Goal: Task Accomplishment & Management: Use online tool/utility

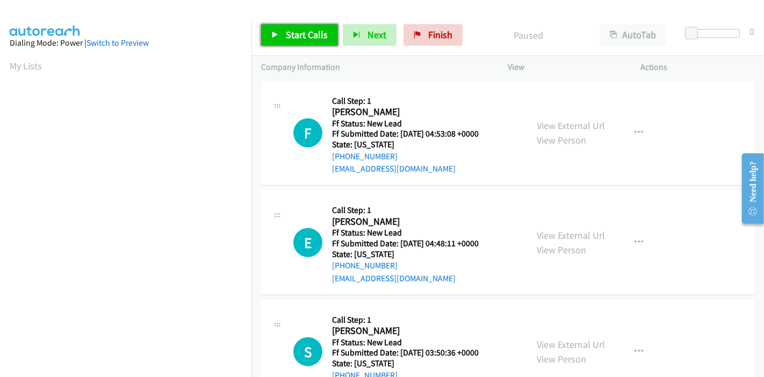
click at [286, 37] on span "Start Calls" at bounding box center [307, 34] width 42 height 12
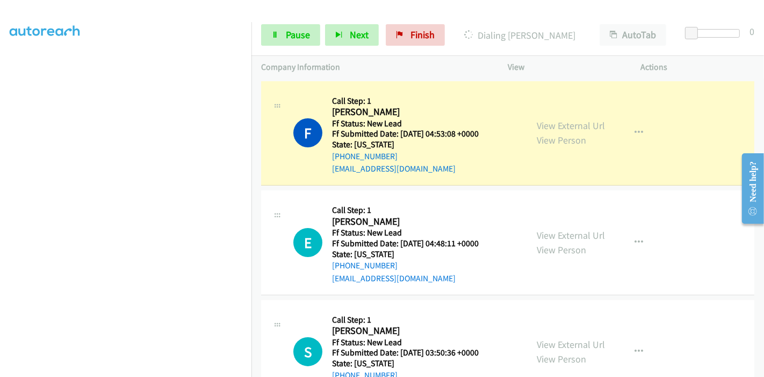
scroll to position [227, 0]
click at [282, 27] on link "Pause" at bounding box center [290, 34] width 59 height 21
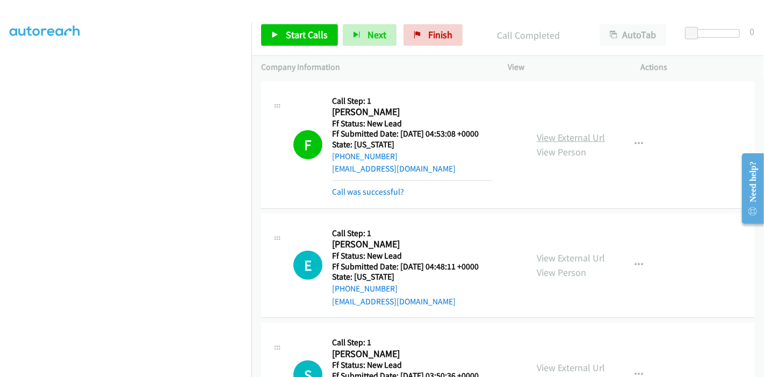
click at [592, 132] on link "View External Url" at bounding box center [571, 137] width 68 height 12
click at [283, 30] on link "Start Calls" at bounding box center [299, 34] width 77 height 21
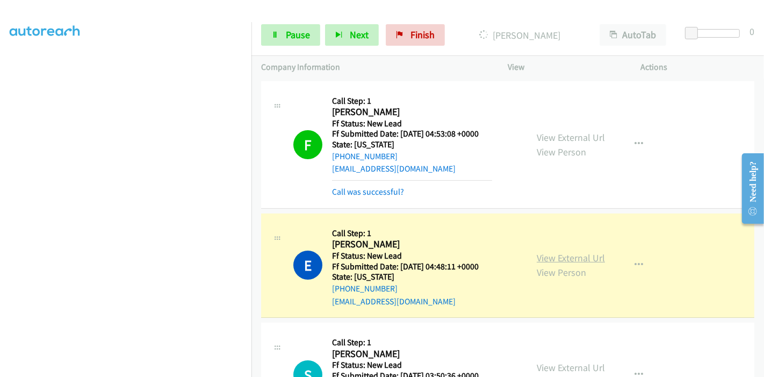
click at [537, 256] on link "View External Url" at bounding box center [571, 257] width 68 height 12
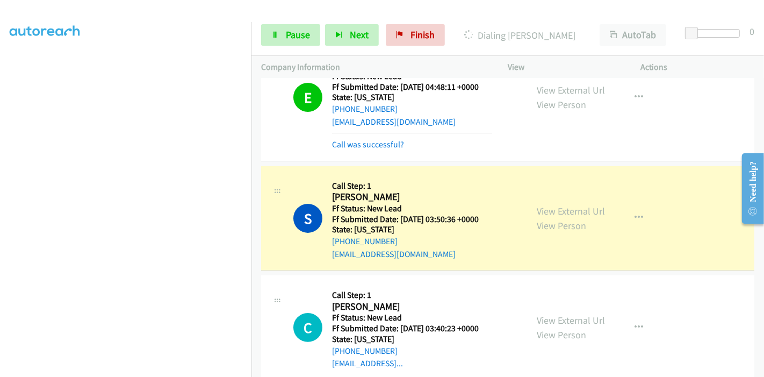
scroll to position [238, 0]
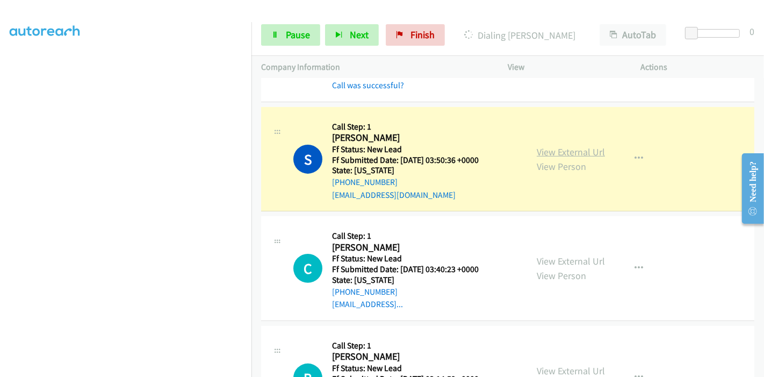
click at [553, 146] on link "View External Url" at bounding box center [571, 152] width 68 height 12
click at [274, 39] on link "Pause" at bounding box center [290, 34] width 59 height 21
click at [284, 23] on div "Start Calls Pause Next Finish Dialing Shirley Brewer AutoTab AutoTab 0" at bounding box center [507, 35] width 512 height 41
click at [281, 36] on link "Pause" at bounding box center [290, 34] width 59 height 21
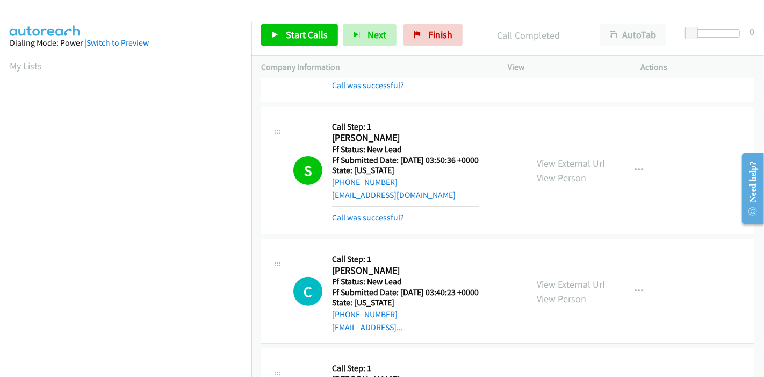
scroll to position [227, 0]
click at [280, 40] on link "Start Calls" at bounding box center [299, 34] width 77 height 21
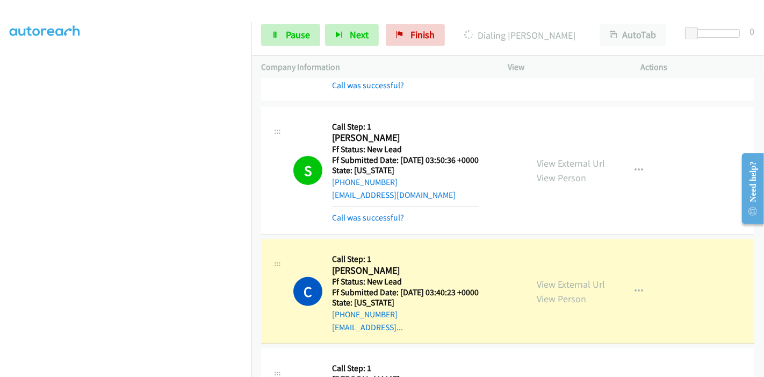
scroll to position [0, 0]
click at [299, 28] on span "Pause" at bounding box center [298, 34] width 24 height 12
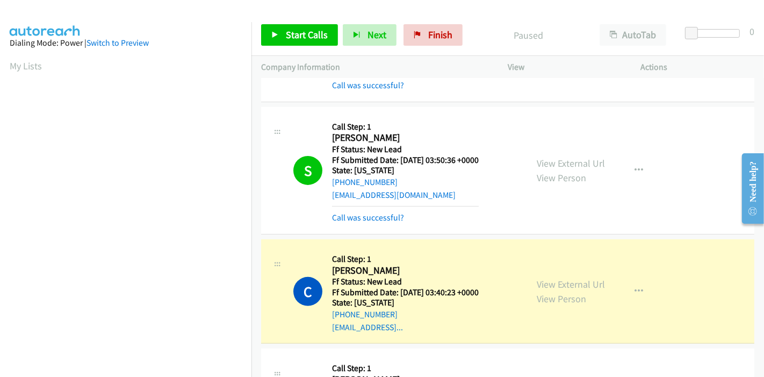
scroll to position [227, 0]
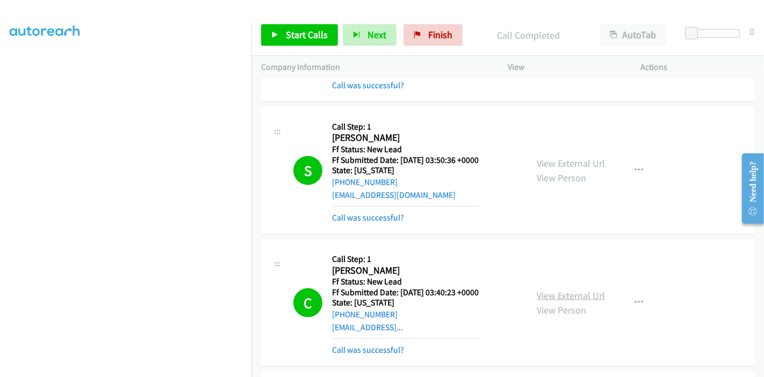
click at [546, 292] on link "View External Url" at bounding box center [571, 295] width 68 height 12
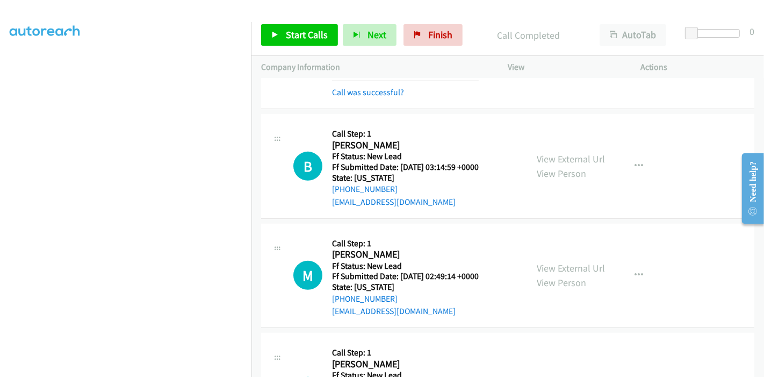
scroll to position [477, 0]
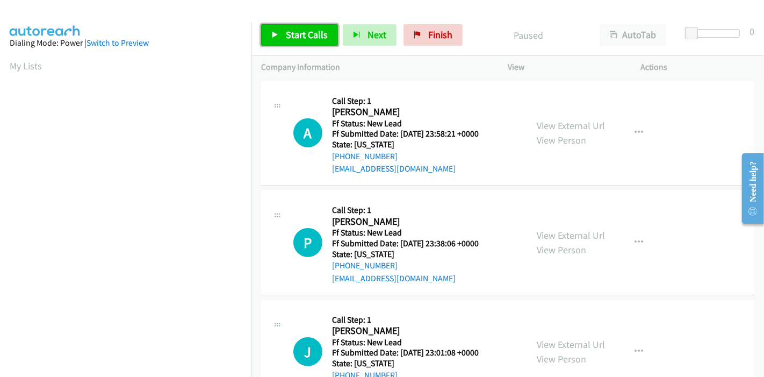
click at [309, 33] on span "Start Calls" at bounding box center [307, 34] width 42 height 12
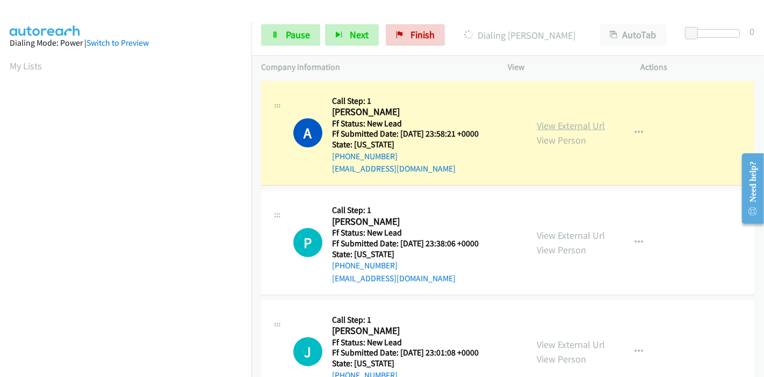
click at [545, 125] on link "View External Url" at bounding box center [571, 125] width 68 height 12
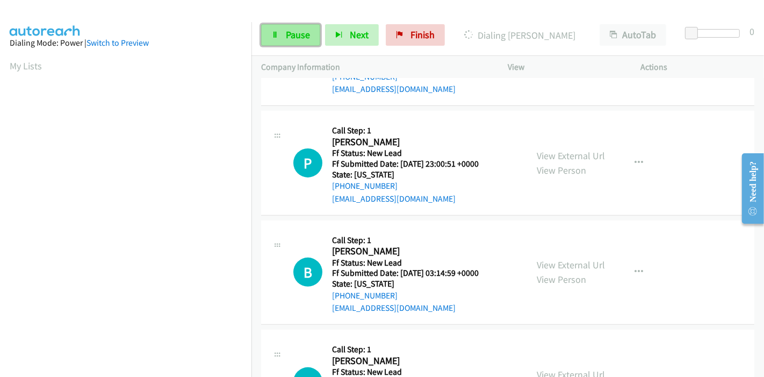
click at [288, 35] on span "Pause" at bounding box center [298, 34] width 24 height 12
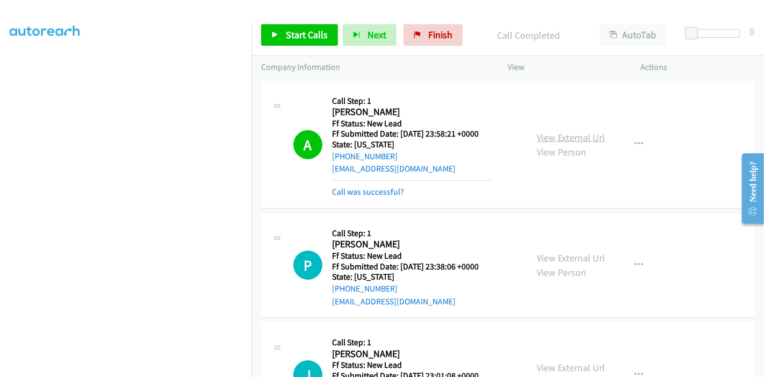
click at [538, 136] on link "View External Url" at bounding box center [571, 137] width 68 height 12
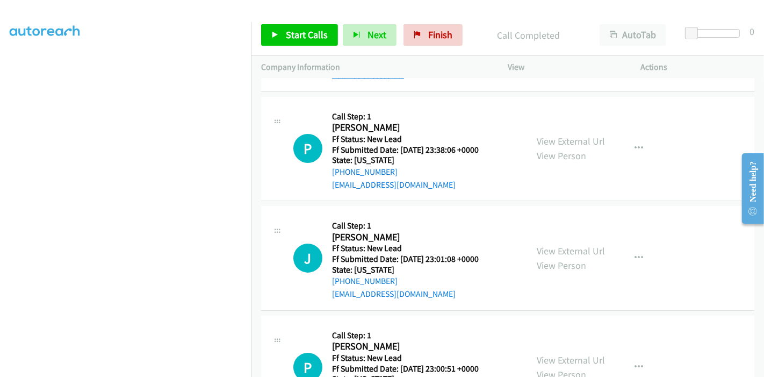
scroll to position [119, 0]
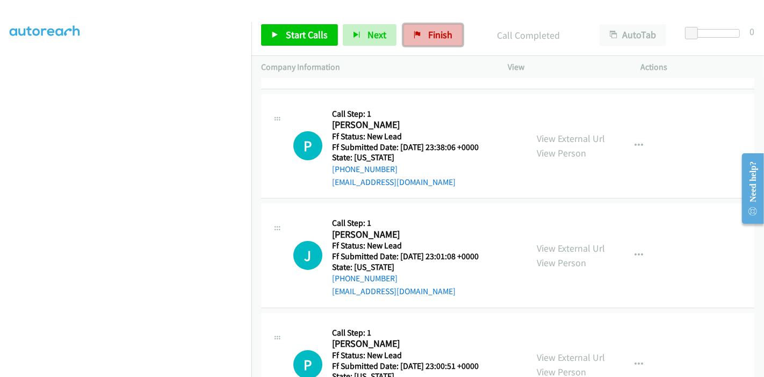
click at [439, 33] on span "Finish" at bounding box center [440, 34] width 24 height 12
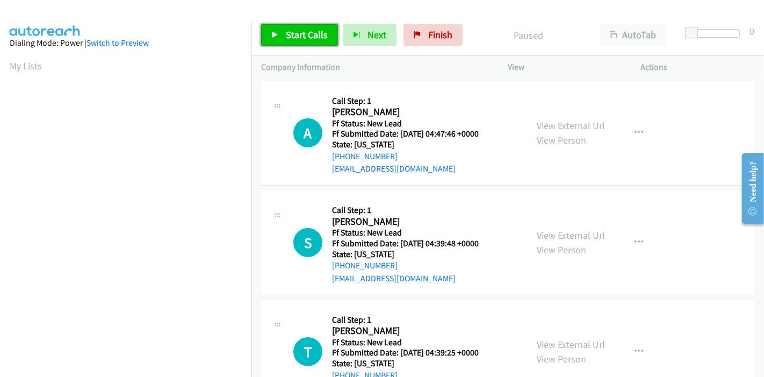
click at [298, 36] on span "Start Calls" at bounding box center [307, 34] width 42 height 12
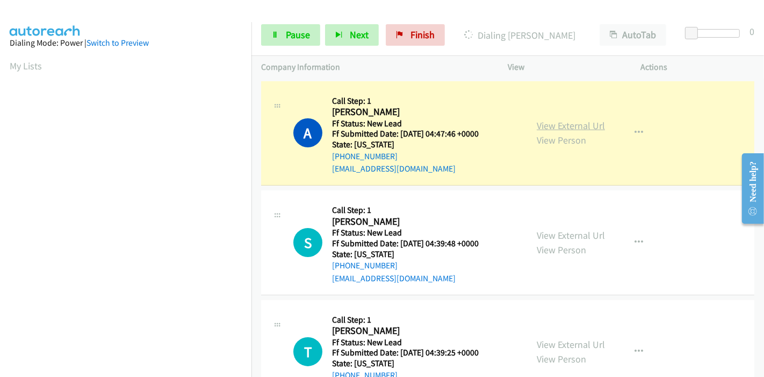
click at [583, 126] on link "View External Url" at bounding box center [571, 125] width 68 height 12
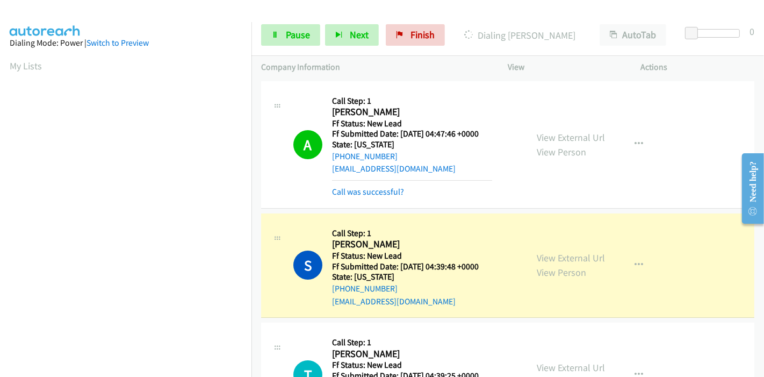
scroll to position [227, 0]
click at [540, 259] on link "View External Url" at bounding box center [571, 257] width 68 height 12
click at [288, 36] on span "Pause" at bounding box center [298, 34] width 24 height 12
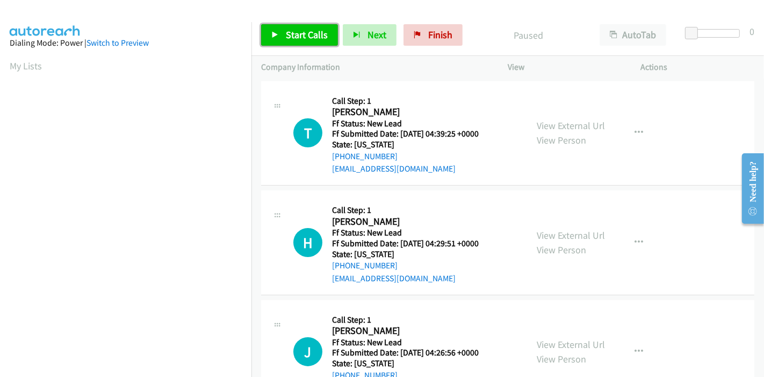
click at [294, 38] on span "Start Calls" at bounding box center [307, 34] width 42 height 12
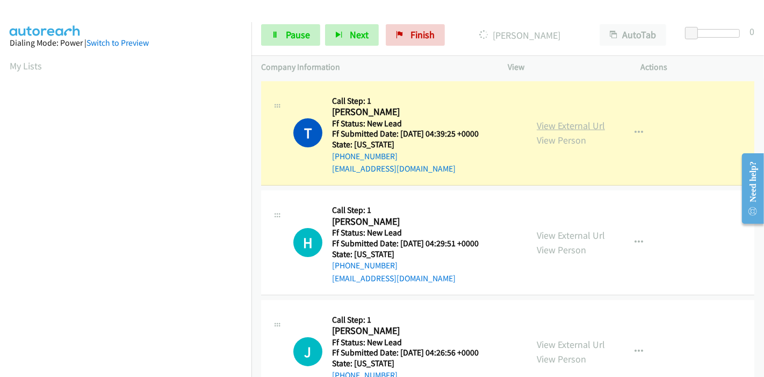
click at [568, 124] on link "View External Url" at bounding box center [571, 125] width 68 height 12
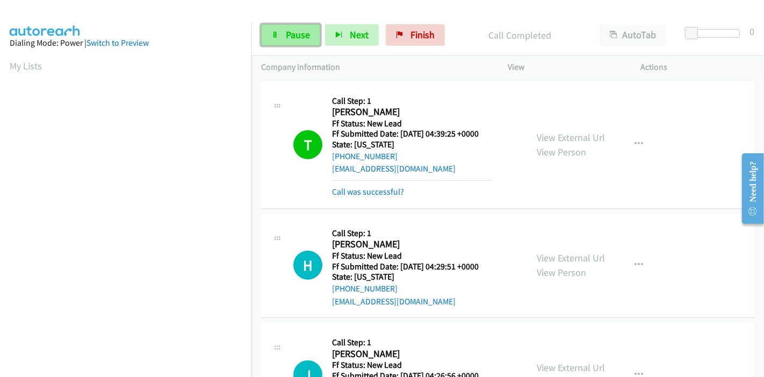
click at [294, 40] on span "Pause" at bounding box center [298, 34] width 24 height 12
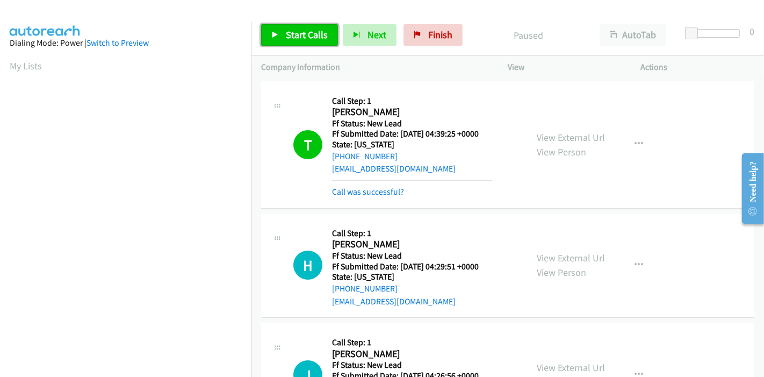
click at [297, 33] on span "Start Calls" at bounding box center [307, 34] width 42 height 12
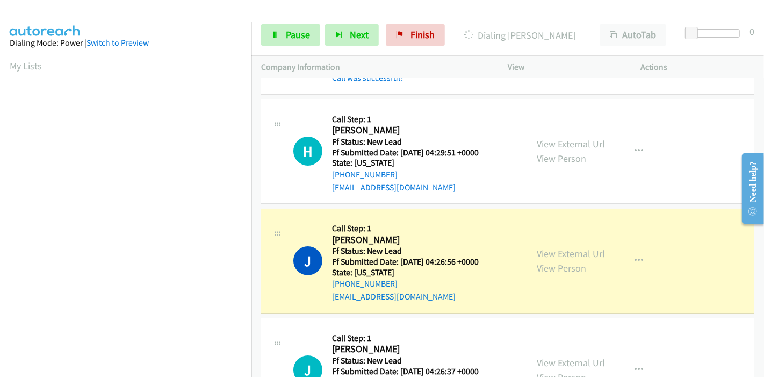
scroll to position [179, 0]
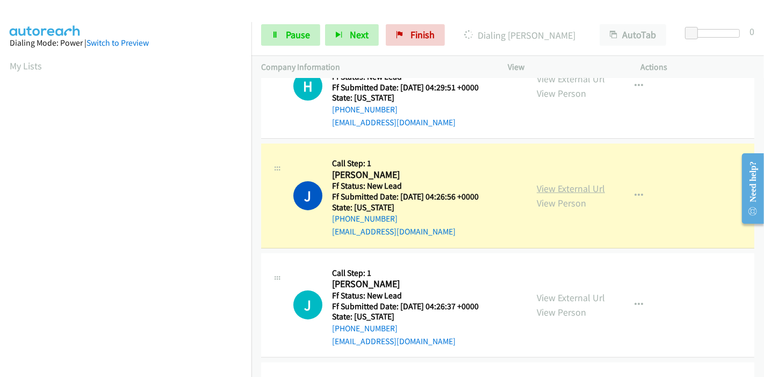
click at [592, 184] on link "View External Url" at bounding box center [571, 188] width 68 height 12
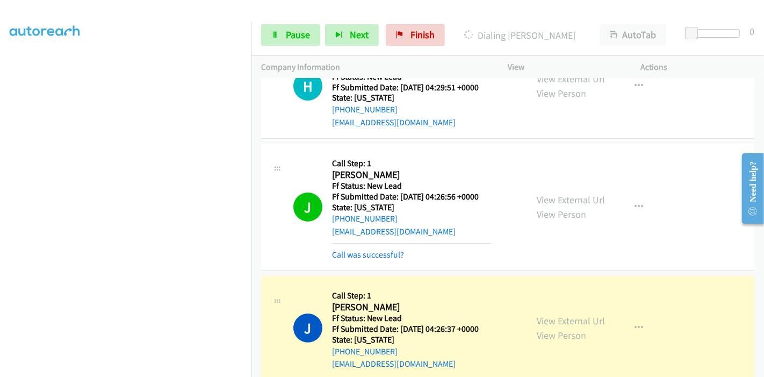
scroll to position [0, 0]
click at [553, 319] on link "View External Url" at bounding box center [571, 320] width 68 height 12
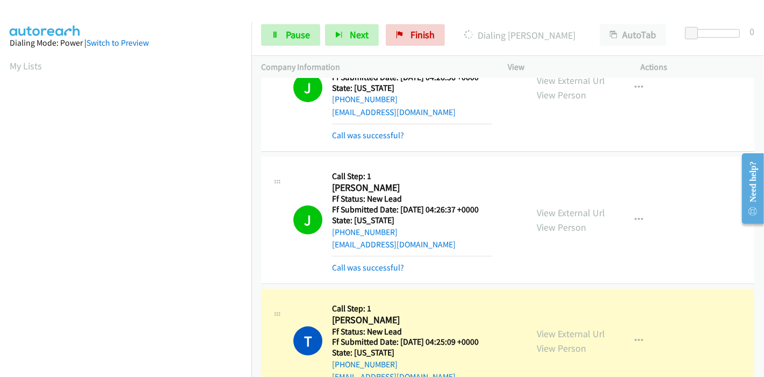
scroll to position [227, 0]
click at [590, 332] on link "View External Url" at bounding box center [571, 333] width 68 height 12
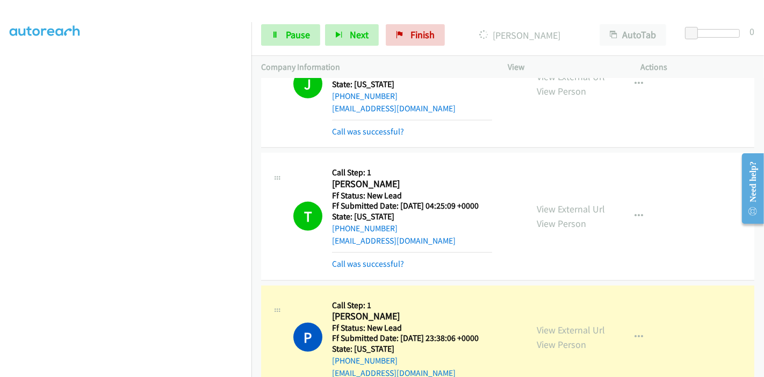
scroll to position [477, 0]
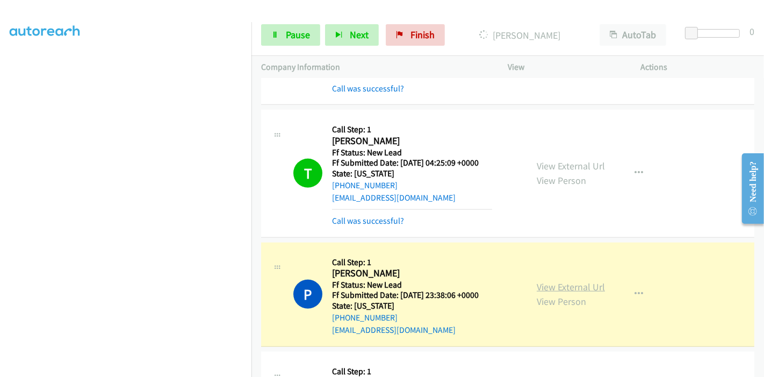
click at [590, 281] on link "View External Url" at bounding box center [571, 286] width 68 height 12
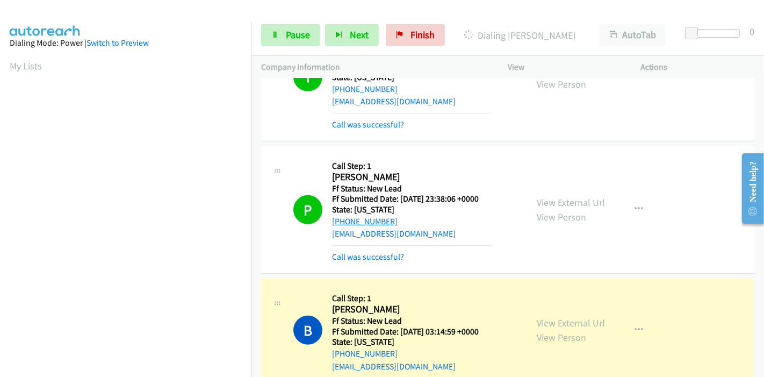
scroll to position [656, 0]
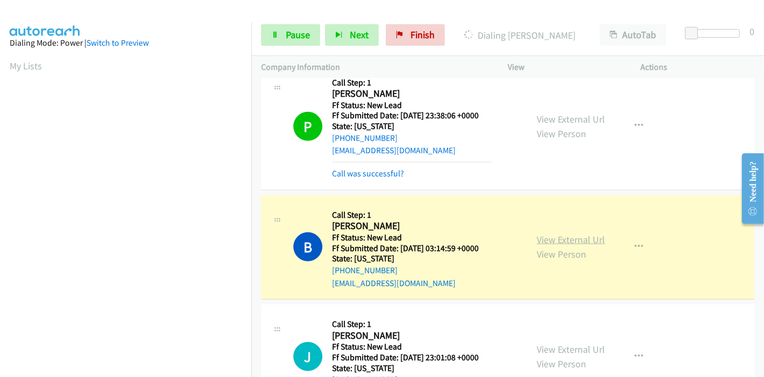
click at [546, 235] on link "View External Url" at bounding box center [571, 239] width 68 height 12
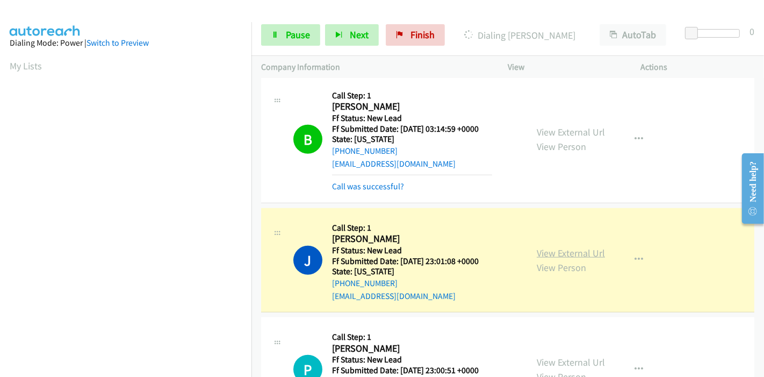
scroll to position [227, 0]
click at [549, 248] on link "View External Url" at bounding box center [571, 253] width 68 height 12
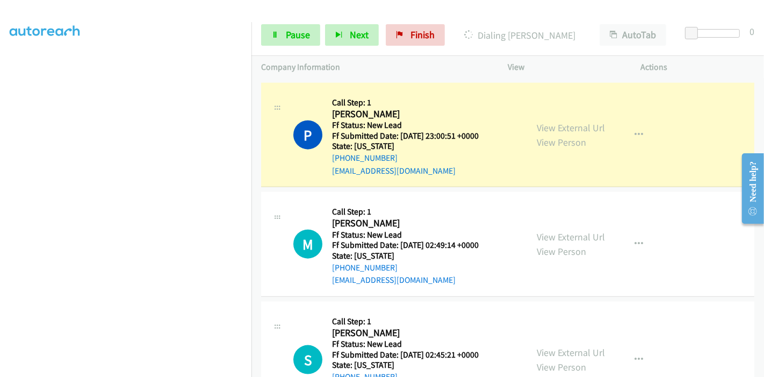
scroll to position [1014, 0]
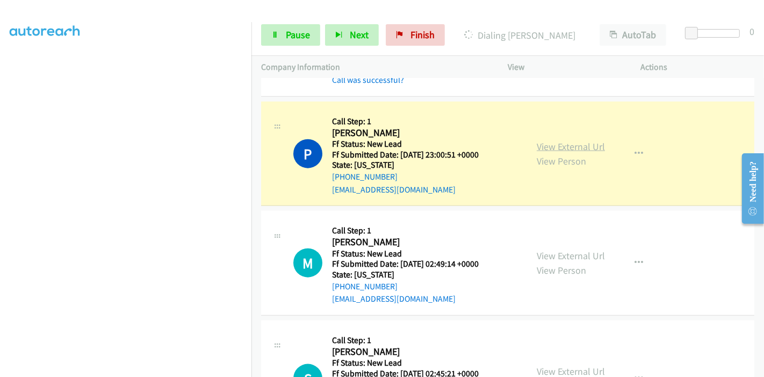
click at [561, 141] on link "View External Url" at bounding box center [571, 146] width 68 height 12
click at [296, 32] on span "Pause" at bounding box center [298, 34] width 24 height 12
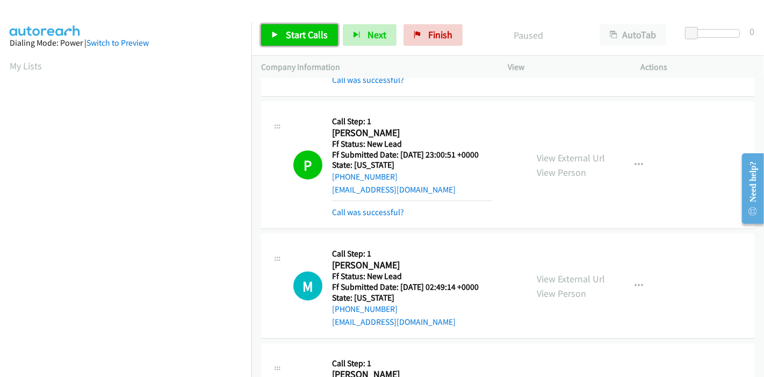
click at [296, 32] on span "Start Calls" at bounding box center [307, 34] width 42 height 12
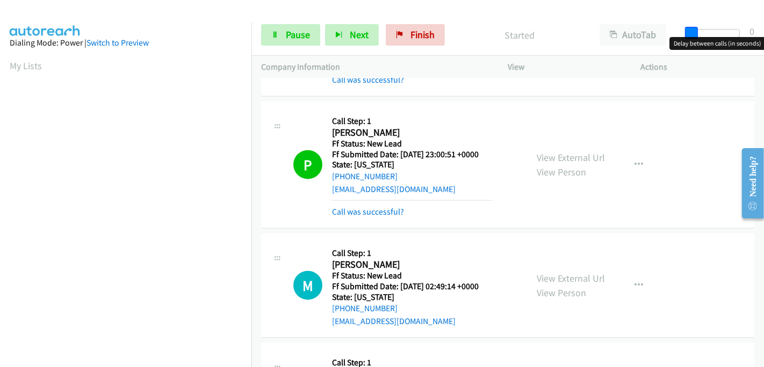
drag, startPoint x: 696, startPoint y: 31, endPoint x: 686, endPoint y: 34, distance: 9.7
click at [686, 34] on span at bounding box center [691, 33] width 13 height 13
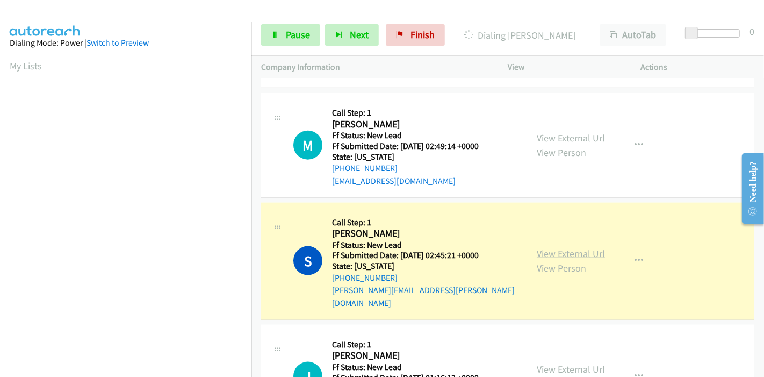
scroll to position [1194, 0]
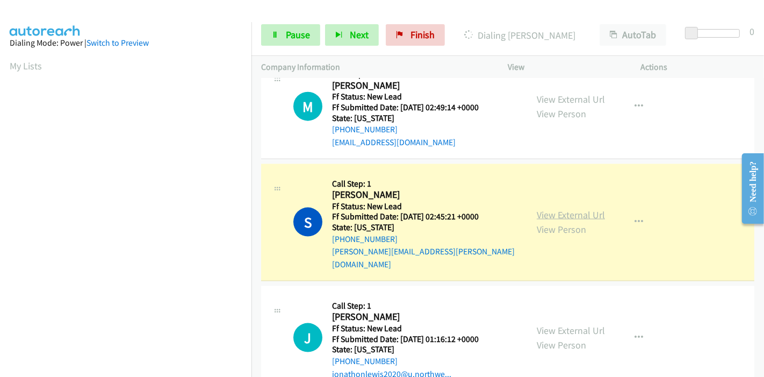
click at [599, 208] on link "View External Url" at bounding box center [571, 214] width 68 height 12
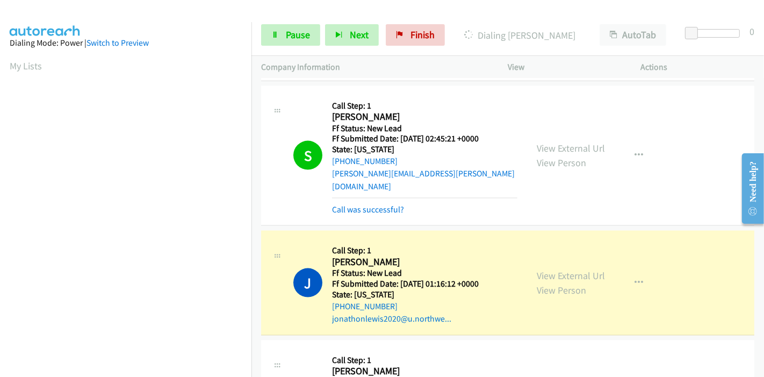
scroll to position [1313, 0]
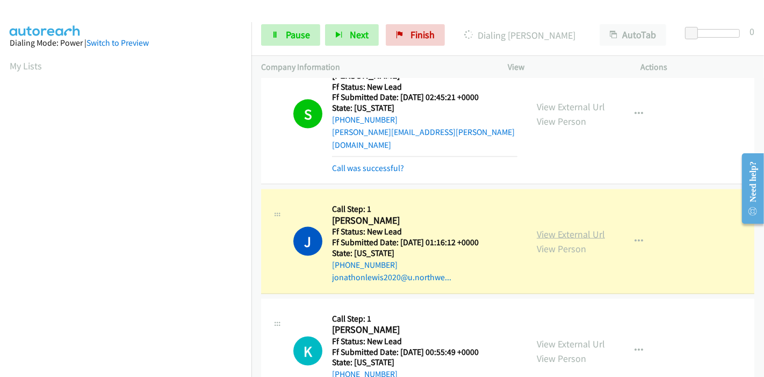
click at [562, 228] on link "View External Url" at bounding box center [571, 234] width 68 height 12
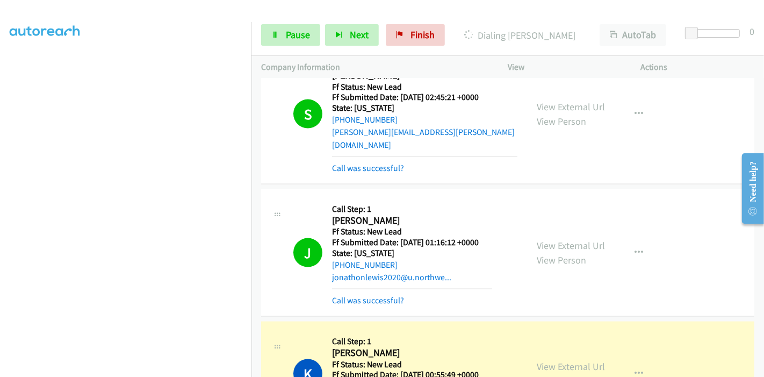
scroll to position [1372, 0]
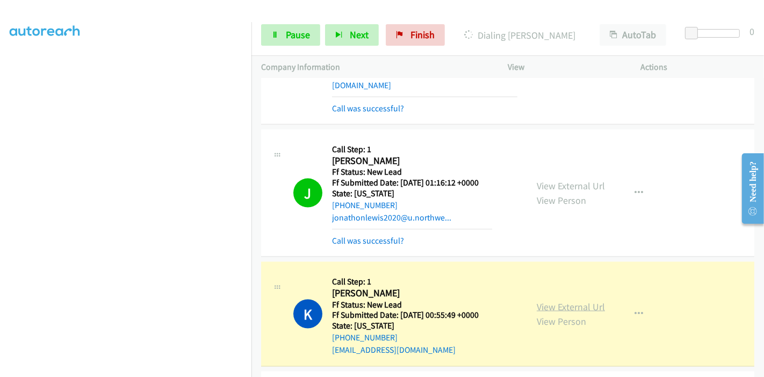
click at [560, 300] on link "View External Url" at bounding box center [571, 306] width 68 height 12
click at [290, 34] on span "Pause" at bounding box center [298, 34] width 24 height 12
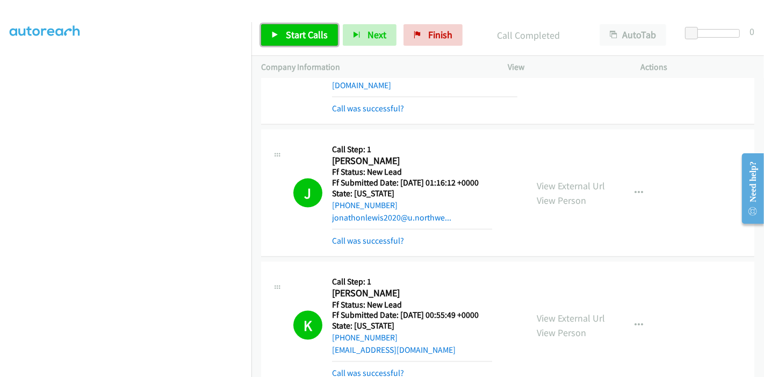
click at [297, 25] on link "Start Calls" at bounding box center [299, 34] width 77 height 21
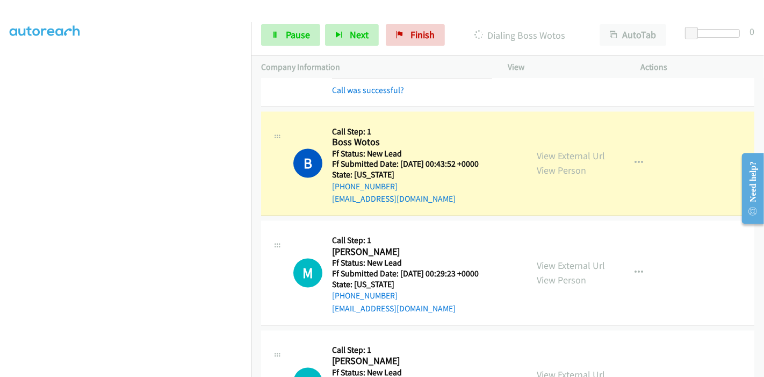
scroll to position [1671, 0]
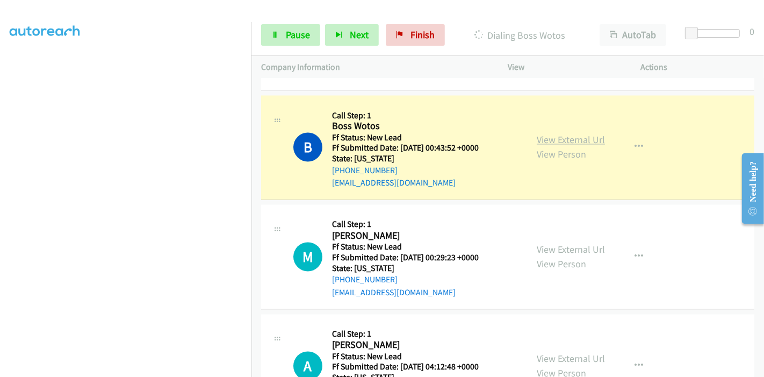
click at [594, 134] on link "View External Url" at bounding box center [571, 140] width 68 height 12
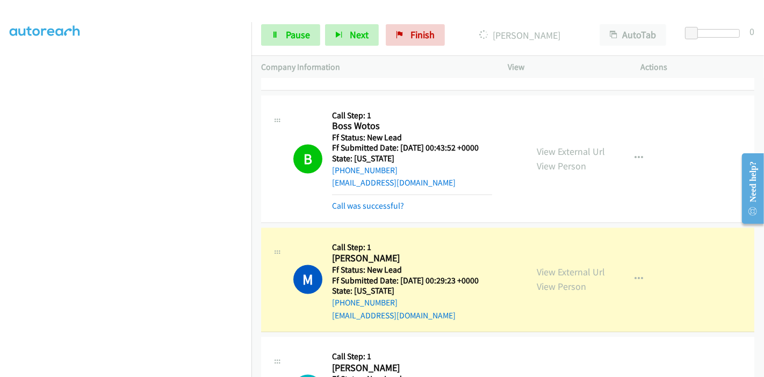
scroll to position [227, 0]
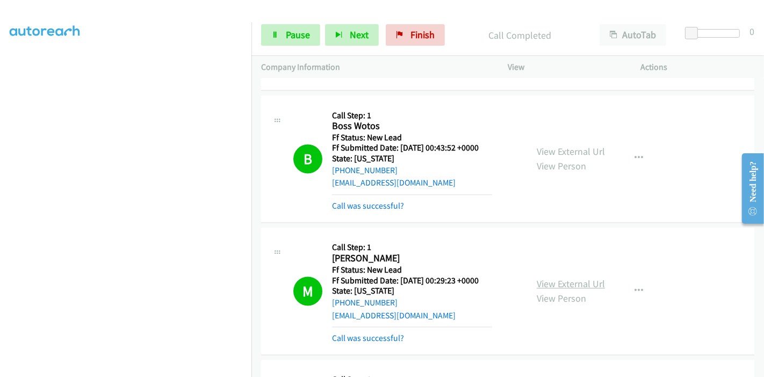
click at [561, 278] on link "View External Url" at bounding box center [571, 284] width 68 height 12
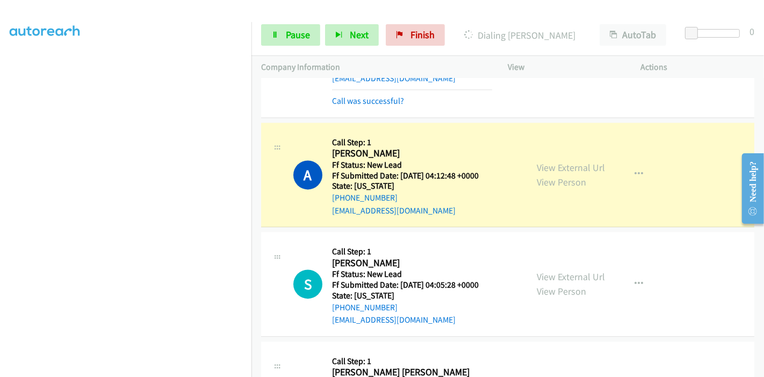
scroll to position [1910, 0]
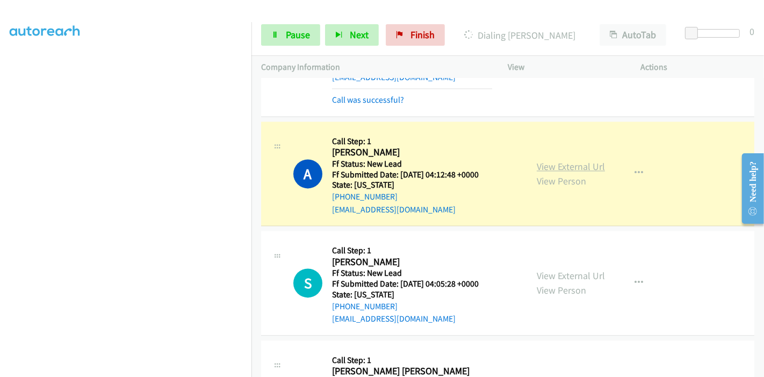
click at [567, 160] on link "View External Url" at bounding box center [571, 166] width 68 height 12
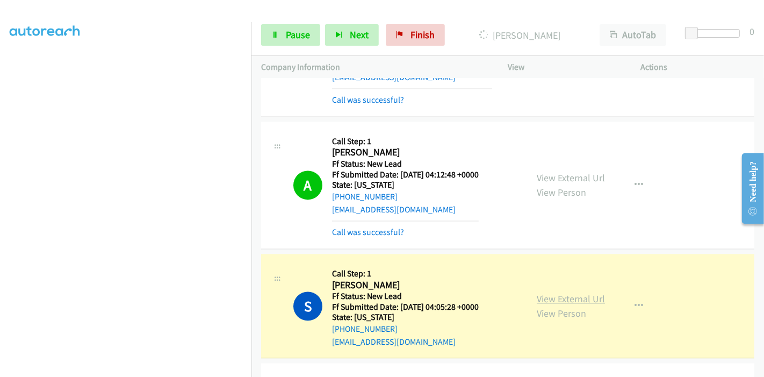
click at [546, 292] on link "View External Url" at bounding box center [571, 298] width 68 height 12
drag, startPoint x: 285, startPoint y: 34, endPoint x: 280, endPoint y: 40, distance: 7.3
click at [286, 34] on span "Pause" at bounding box center [298, 34] width 24 height 12
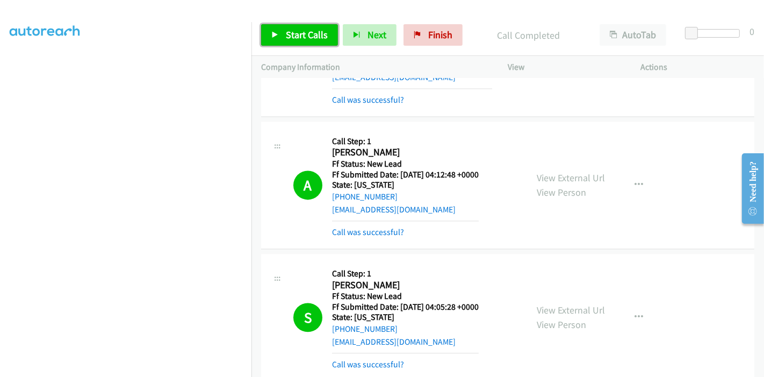
click at [296, 32] on span "Start Calls" at bounding box center [307, 34] width 42 height 12
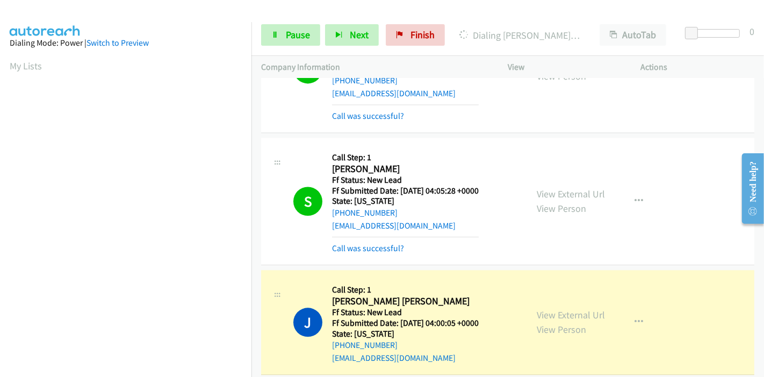
scroll to position [2029, 0]
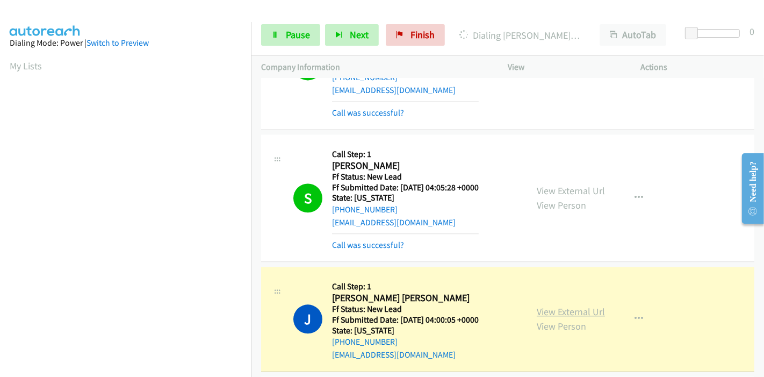
click at [558, 305] on link "View External Url" at bounding box center [571, 311] width 68 height 12
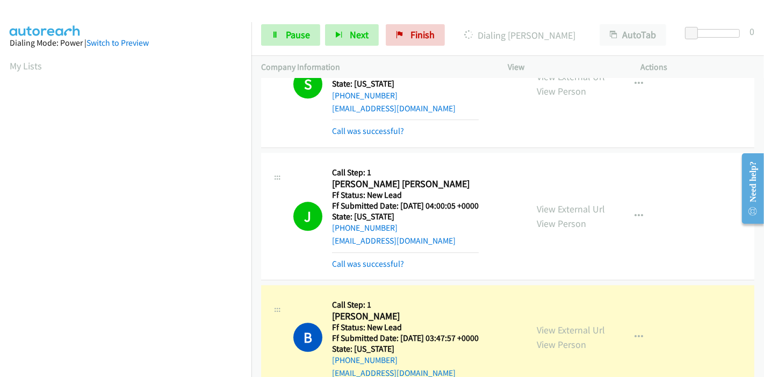
scroll to position [2208, 0]
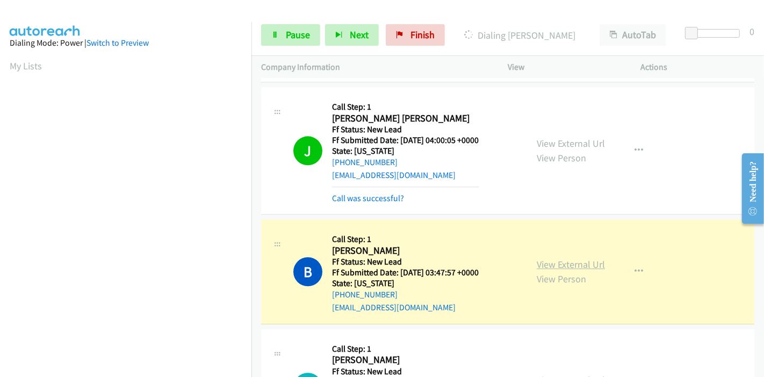
click at [572, 258] on link "View External Url" at bounding box center [571, 264] width 68 height 12
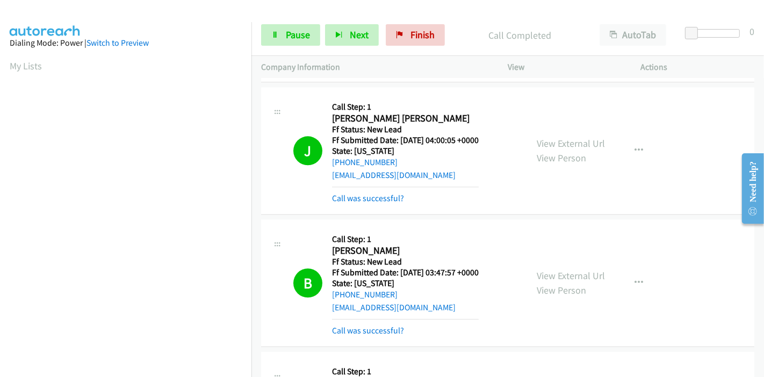
scroll to position [227, 0]
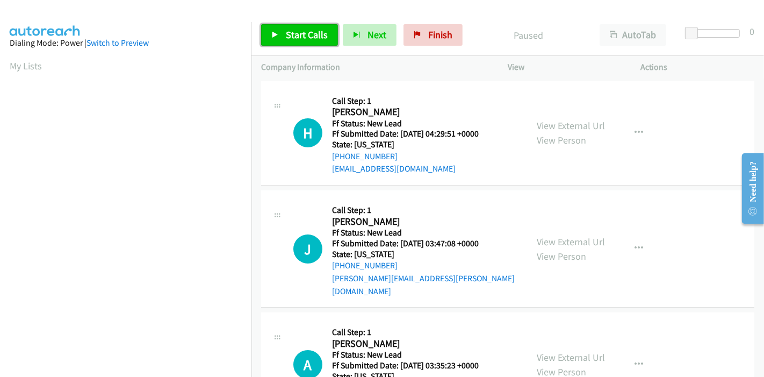
click at [304, 33] on span "Start Calls" at bounding box center [307, 34] width 42 height 12
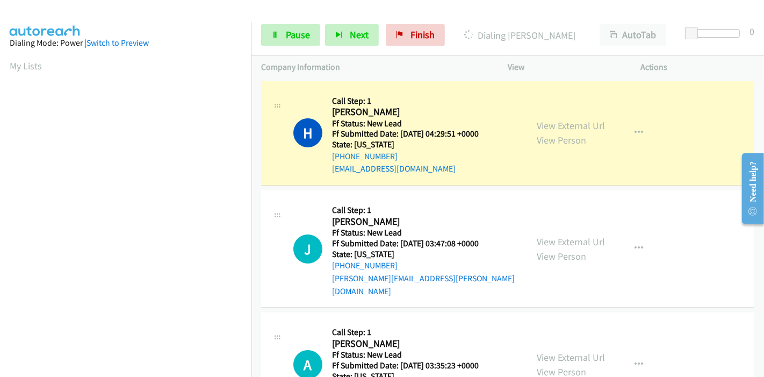
scroll to position [227, 0]
click at [548, 129] on link "View External Url" at bounding box center [571, 125] width 68 height 12
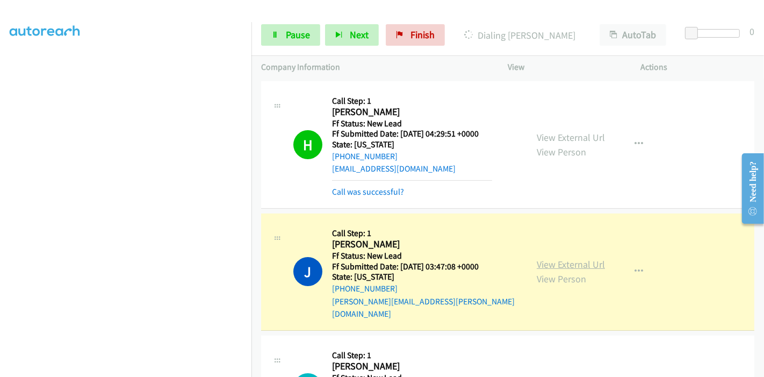
click at [588, 258] on link "View External Url" at bounding box center [571, 264] width 68 height 12
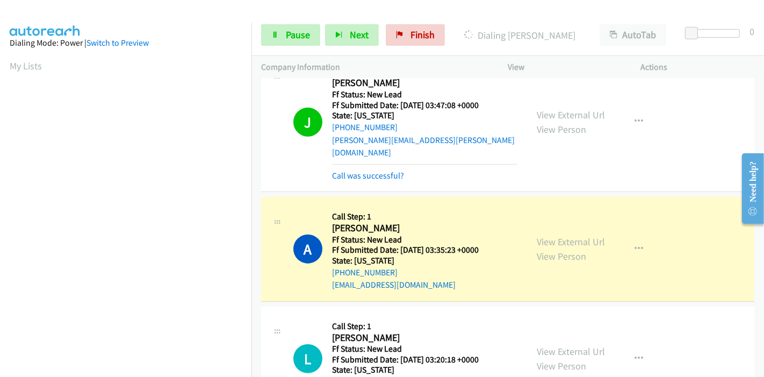
scroll to position [179, 0]
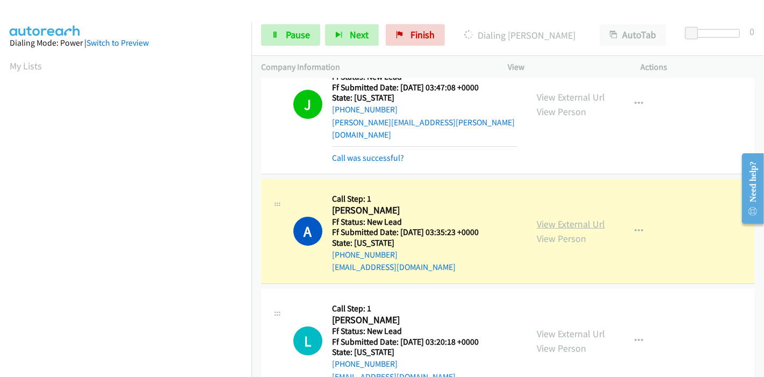
click at [568, 218] on link "View External Url" at bounding box center [571, 224] width 68 height 12
click at [572, 218] on link "View External Url" at bounding box center [571, 224] width 68 height 12
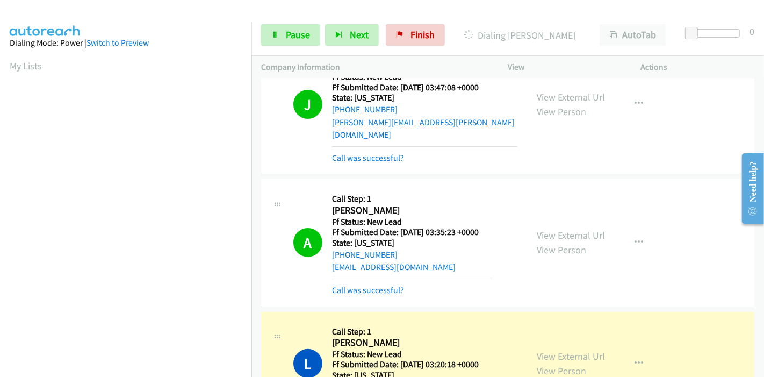
scroll to position [227, 0]
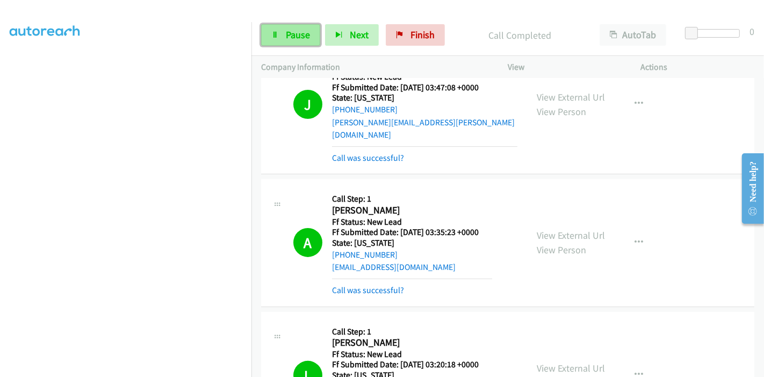
click at [311, 42] on link "Pause" at bounding box center [290, 34] width 59 height 21
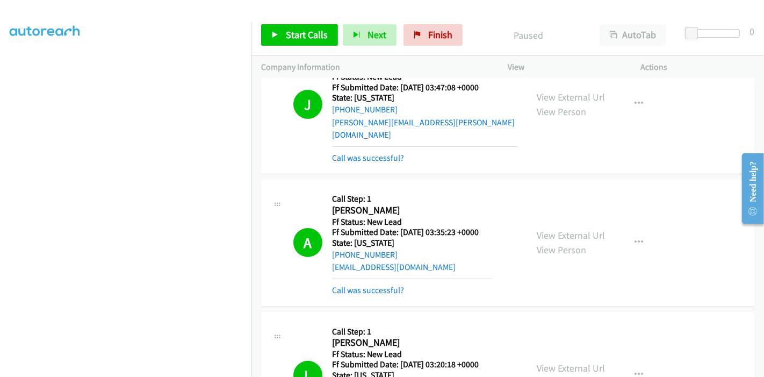
scroll to position [238, 0]
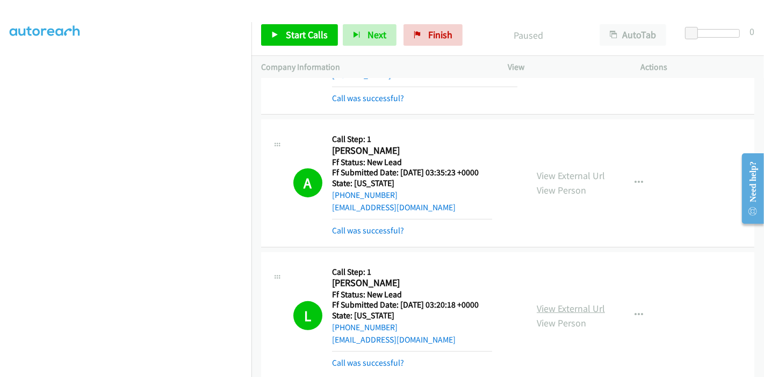
click at [549, 302] on link "View External Url" at bounding box center [571, 308] width 68 height 12
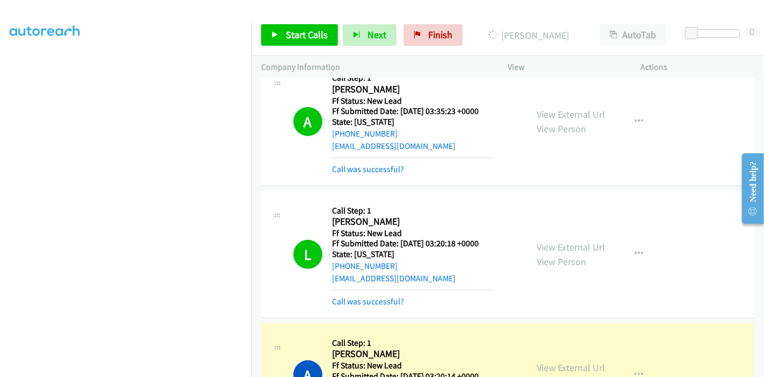
scroll to position [358, 0]
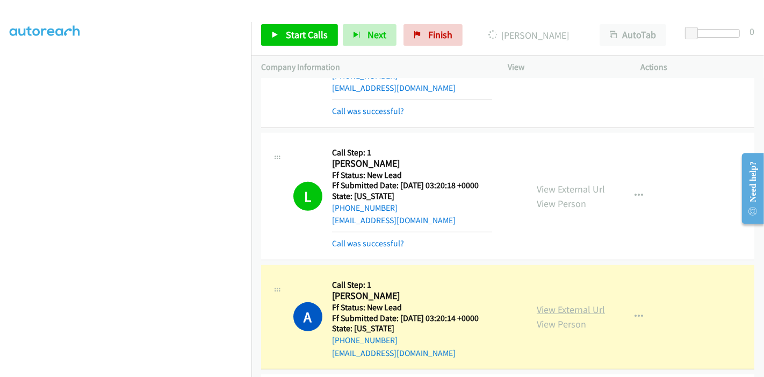
click at [548, 303] on link "View External Url" at bounding box center [571, 309] width 68 height 12
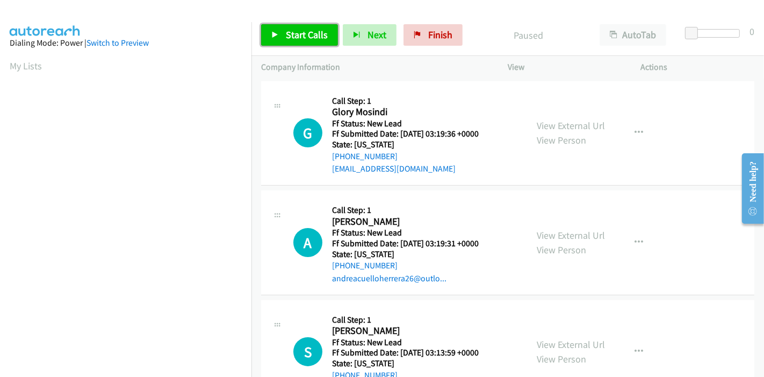
click at [296, 30] on span "Start Calls" at bounding box center [307, 34] width 42 height 12
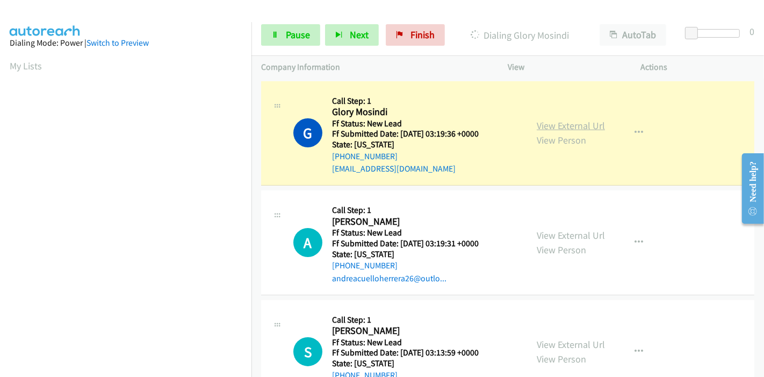
click at [558, 125] on link "View External Url" at bounding box center [571, 125] width 68 height 12
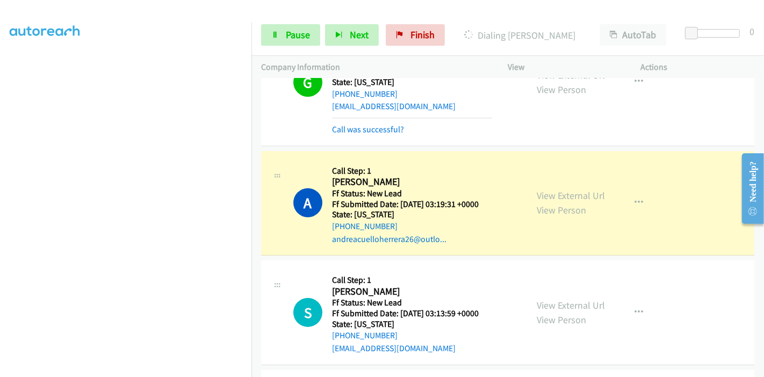
scroll to position [60, 0]
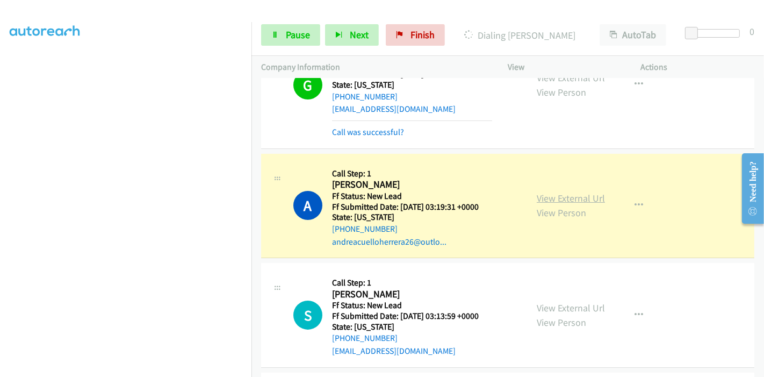
click at [575, 197] on link "View External Url" at bounding box center [571, 198] width 68 height 12
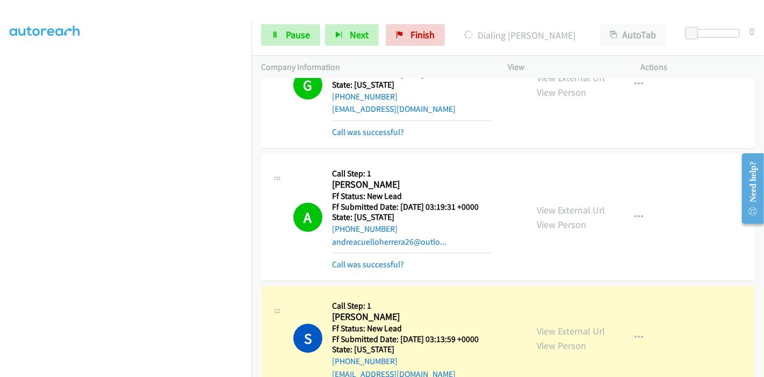
scroll to position [238, 0]
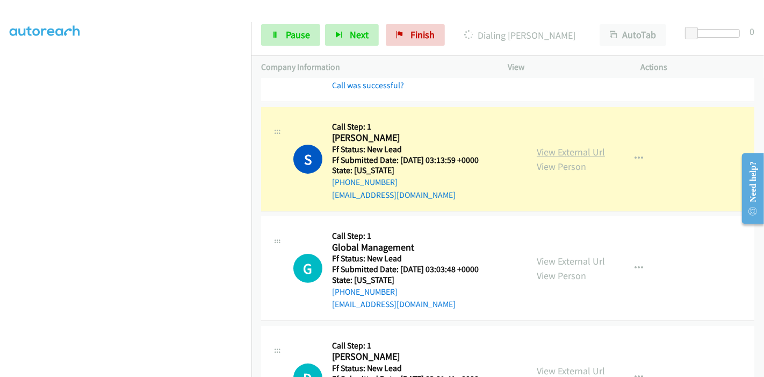
click at [542, 154] on link "View External Url" at bounding box center [571, 152] width 68 height 12
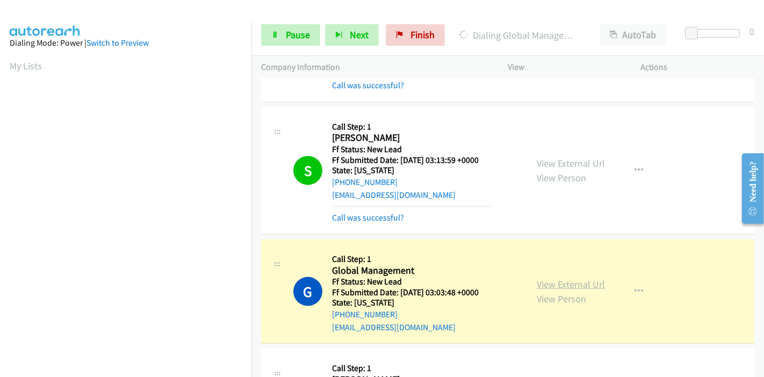
click at [552, 283] on link "View External Url" at bounding box center [571, 284] width 68 height 12
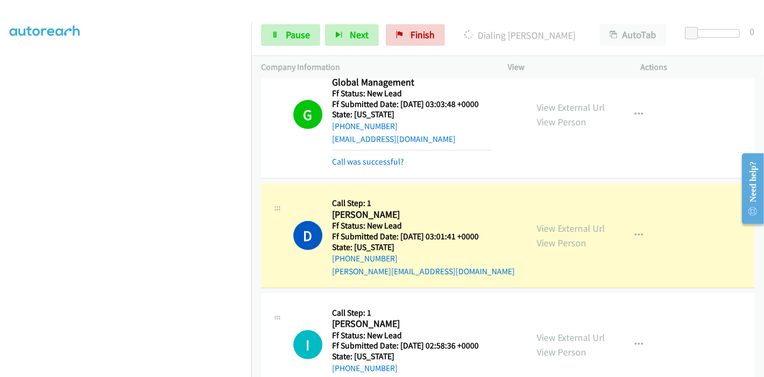
scroll to position [477, 0]
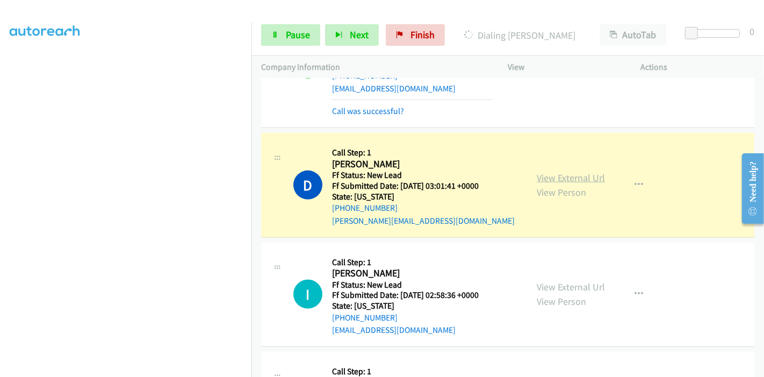
click at [579, 176] on link "View External Url" at bounding box center [571, 177] width 68 height 12
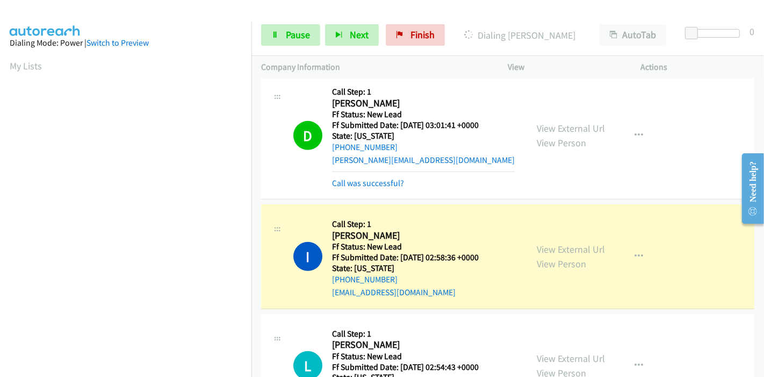
scroll to position [597, 0]
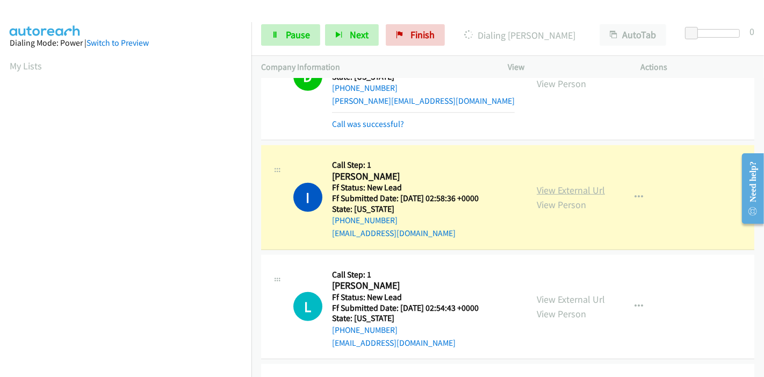
click at [597, 187] on link "View External Url" at bounding box center [571, 190] width 68 height 12
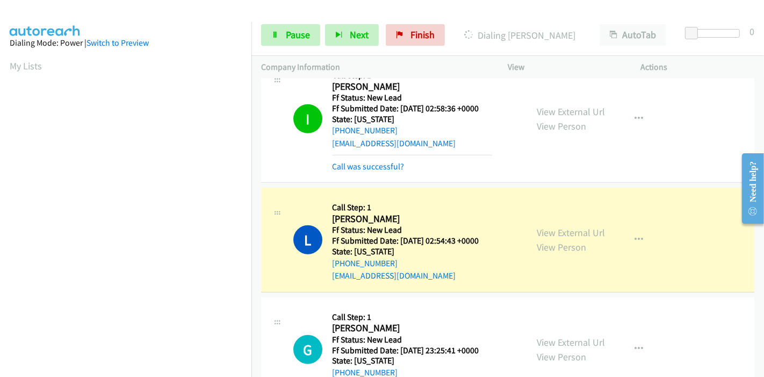
scroll to position [776, 0]
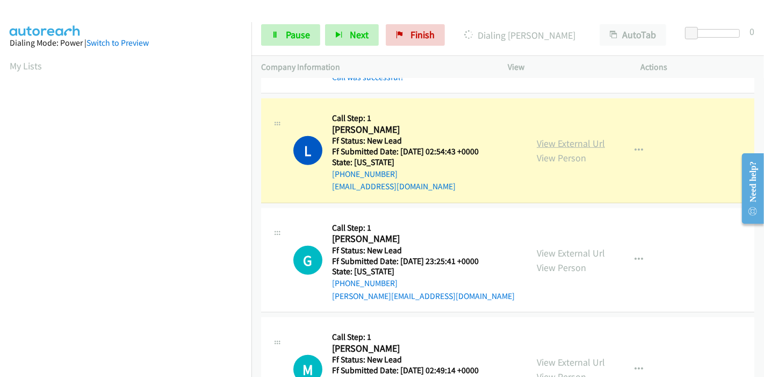
click at [577, 144] on link "View External Url" at bounding box center [571, 143] width 68 height 12
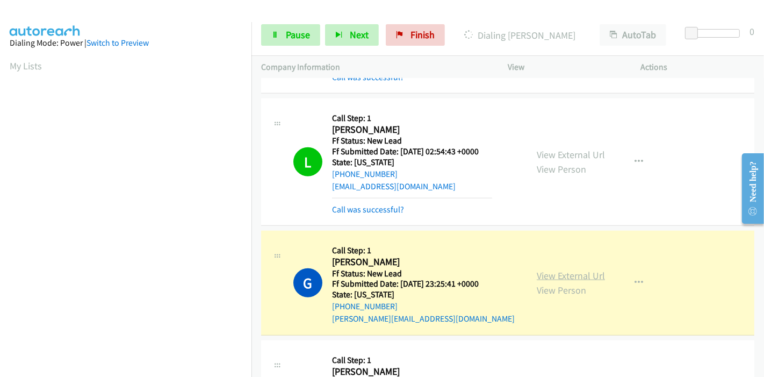
click at [541, 273] on link "View External Url" at bounding box center [571, 275] width 68 height 12
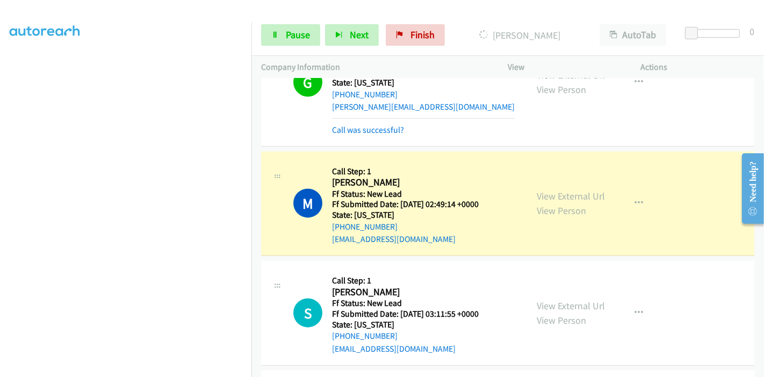
scroll to position [1014, 0]
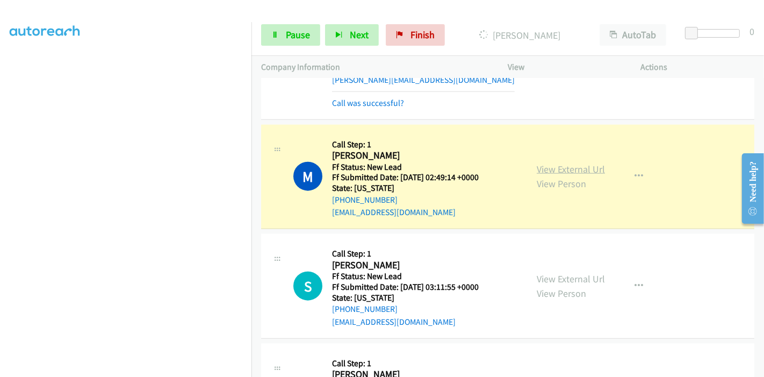
click at [589, 163] on link "View External Url" at bounding box center [571, 169] width 68 height 12
click at [299, 31] on span "Pause" at bounding box center [298, 34] width 24 height 12
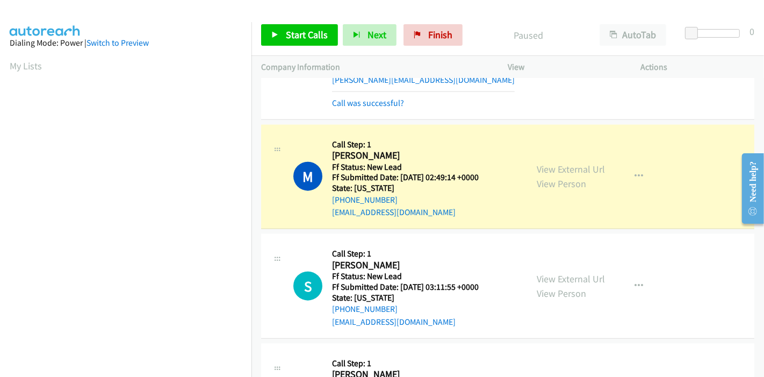
scroll to position [227, 0]
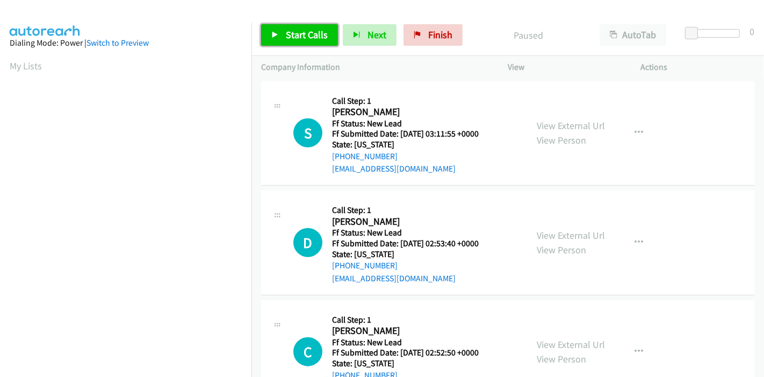
click at [300, 30] on span "Start Calls" at bounding box center [307, 34] width 42 height 12
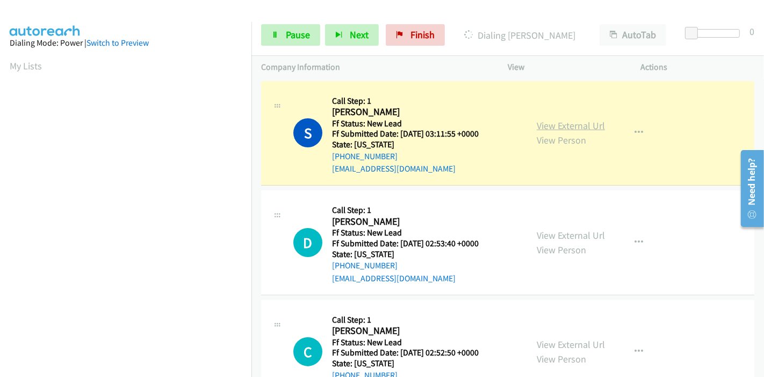
click at [547, 124] on link "View External Url" at bounding box center [571, 125] width 68 height 12
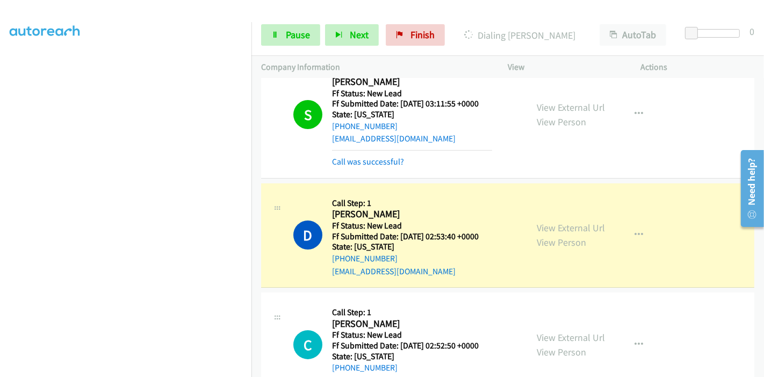
scroll to position [119, 0]
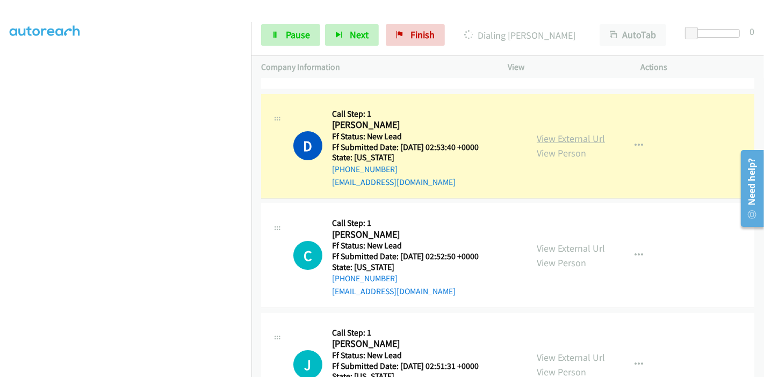
click at [573, 140] on link "View External Url" at bounding box center [571, 138] width 68 height 12
click at [289, 35] on span "Pause" at bounding box center [298, 34] width 24 height 12
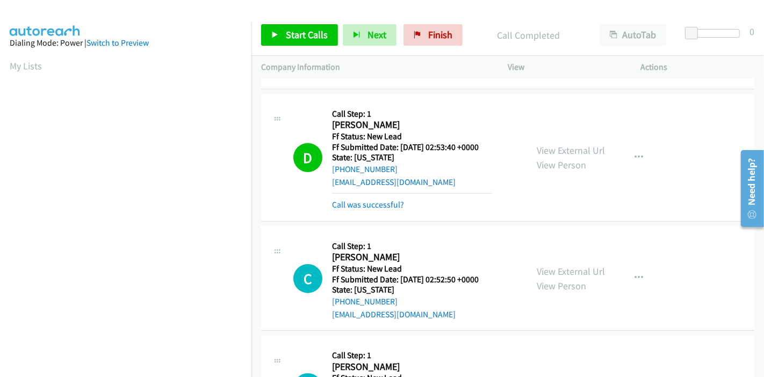
scroll to position [227, 0]
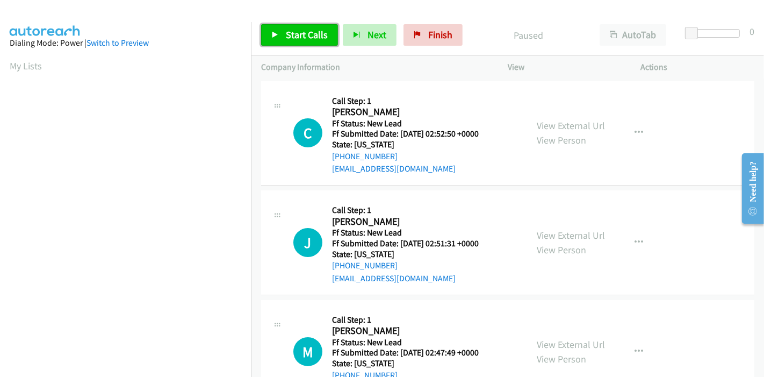
click at [297, 34] on span "Start Calls" at bounding box center [307, 34] width 42 height 12
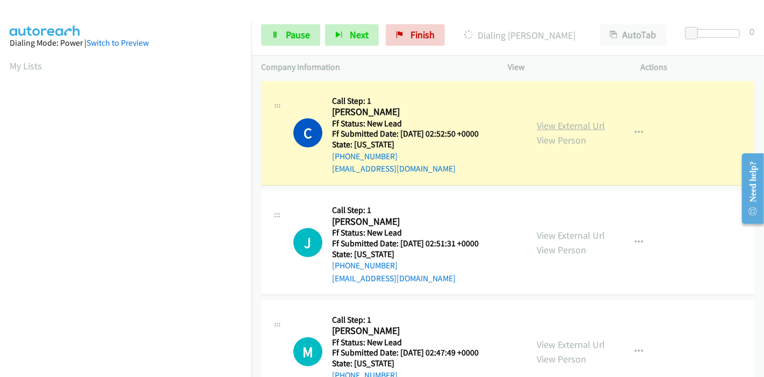
click at [563, 126] on link "View External Url" at bounding box center [571, 125] width 68 height 12
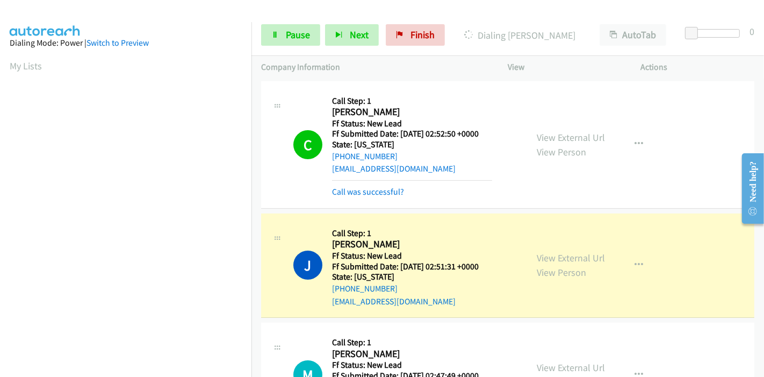
scroll to position [227, 0]
click at [560, 260] on link "View External Url" at bounding box center [571, 257] width 68 height 12
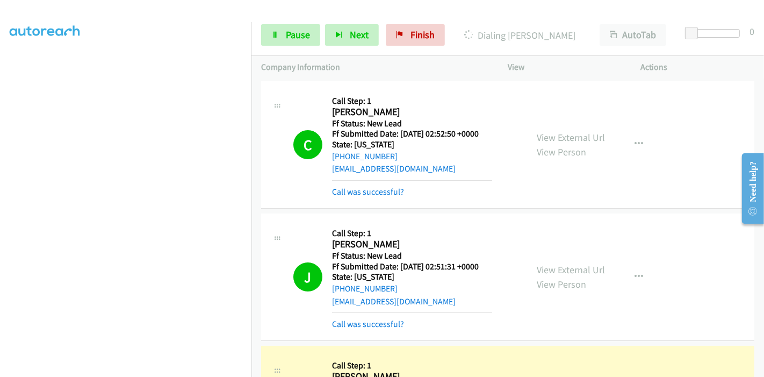
scroll to position [119, 0]
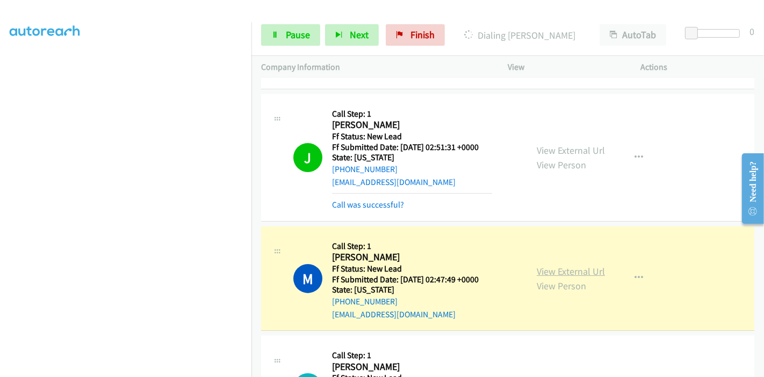
click at [585, 272] on link "View External Url" at bounding box center [571, 271] width 68 height 12
click at [563, 144] on link "View External Url" at bounding box center [571, 150] width 68 height 12
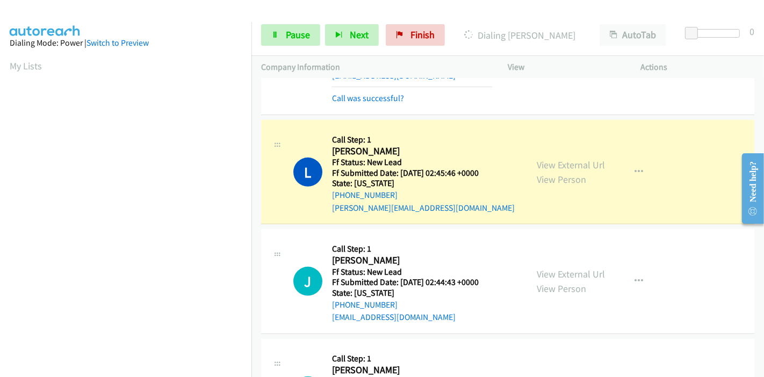
scroll to position [227, 0]
click at [574, 154] on div "View External Url View Person View External Url Email Schedule/Manage Callback …" at bounding box center [598, 171] width 143 height 85
click at [574, 160] on link "View External Url" at bounding box center [571, 164] width 68 height 12
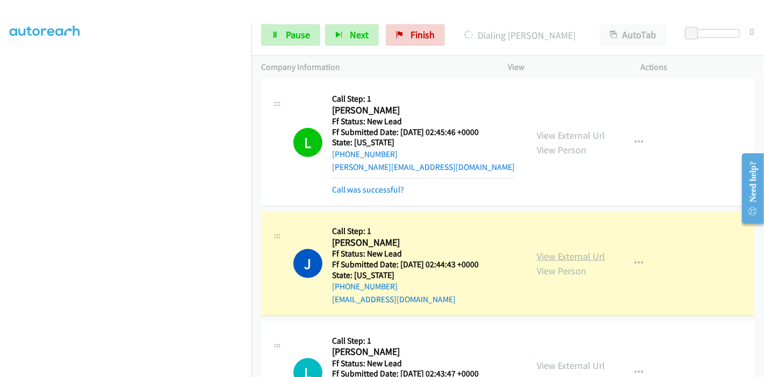
scroll to position [417, 0]
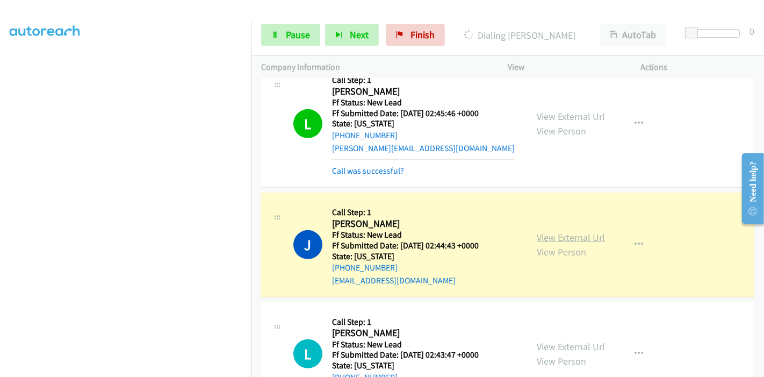
click at [583, 235] on link "View External Url" at bounding box center [571, 237] width 68 height 12
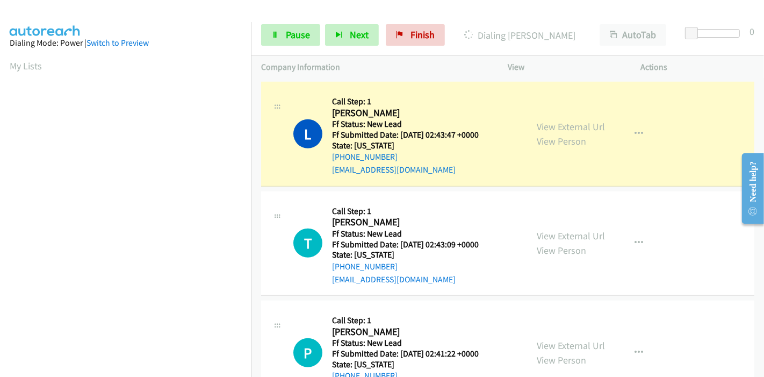
scroll to position [597, 0]
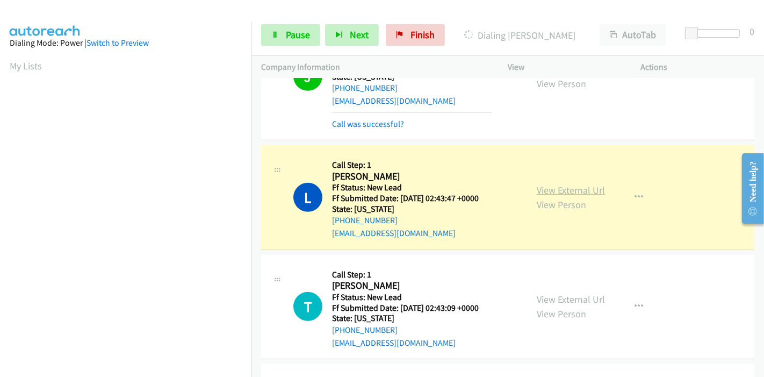
click at [589, 185] on link "View External Url" at bounding box center [571, 190] width 68 height 12
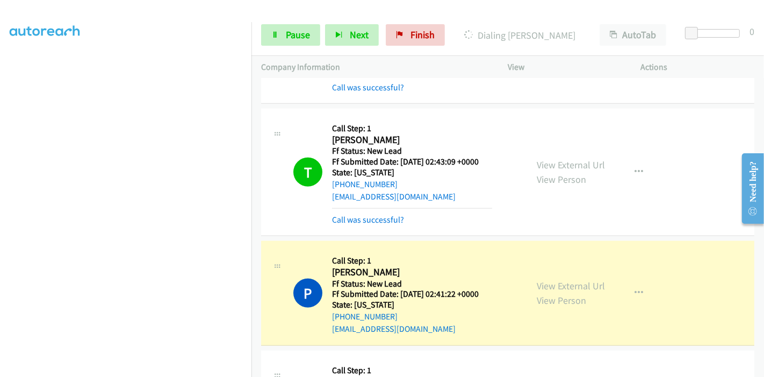
scroll to position [776, 0]
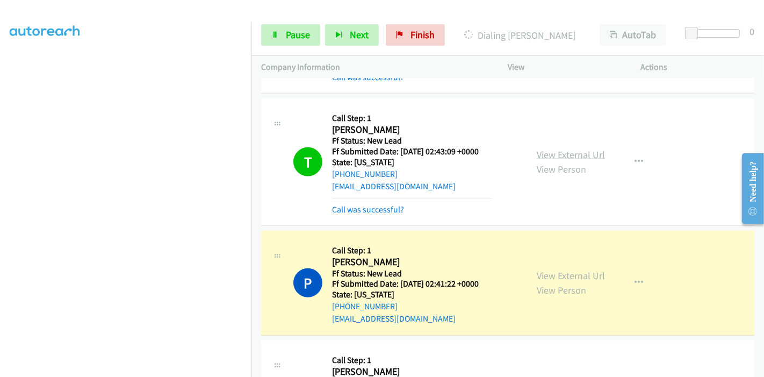
click at [588, 155] on link "View External Url" at bounding box center [571, 154] width 68 height 12
click at [538, 275] on link "View External Url" at bounding box center [571, 275] width 68 height 12
click at [293, 39] on span "Pause" at bounding box center [298, 34] width 24 height 12
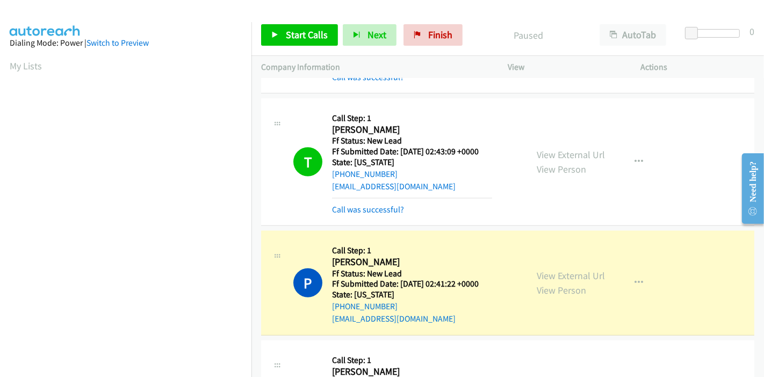
scroll to position [227, 0]
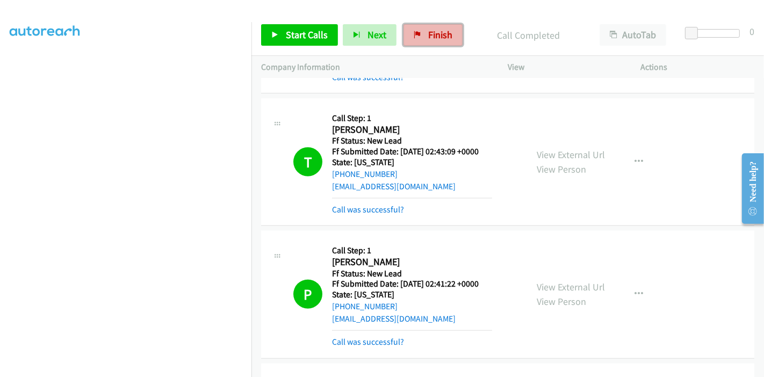
drag, startPoint x: 426, startPoint y: 28, endPoint x: 420, endPoint y: 44, distance: 16.7
click at [428, 28] on span "Finish" at bounding box center [440, 34] width 24 height 12
